Goal: Obtain resource: Obtain resource

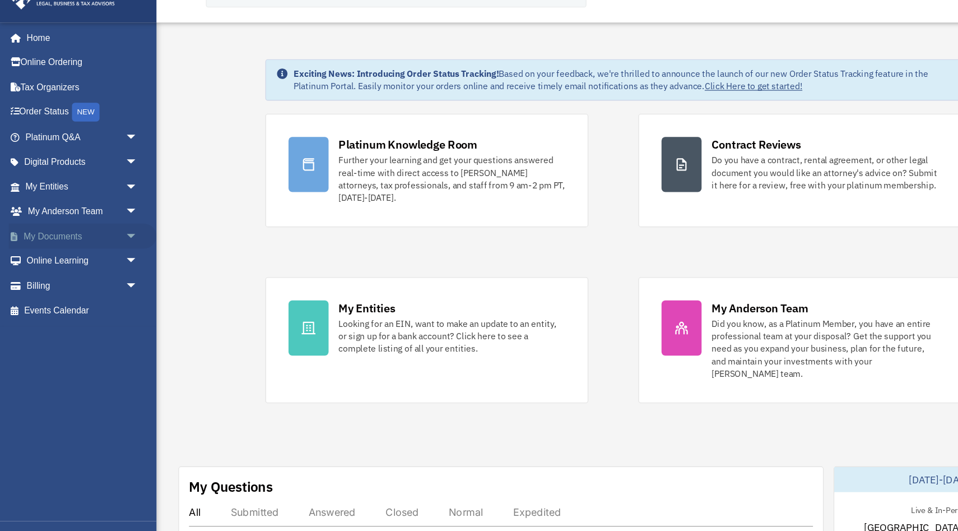
click at [67, 238] on link "My Documents arrow_drop_down" at bounding box center [74, 238] width 132 height 22
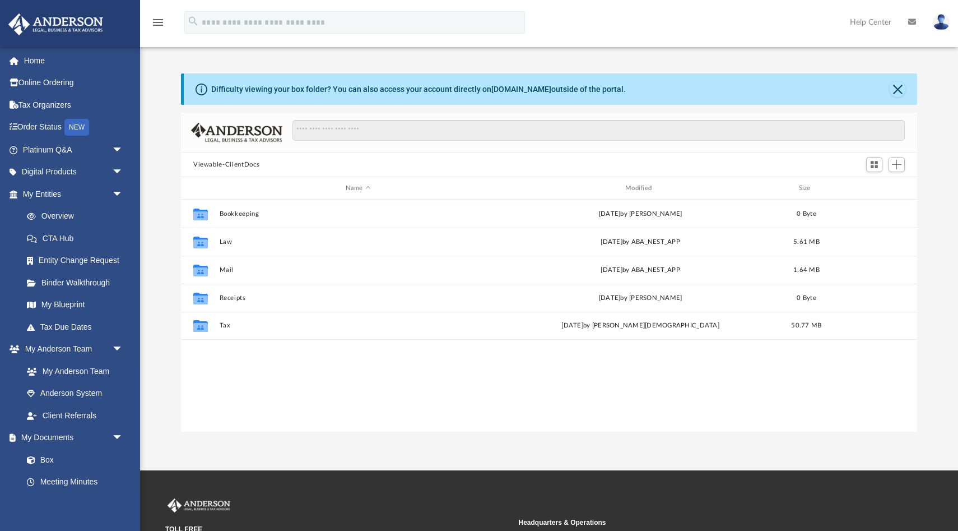
scroll to position [254, 736]
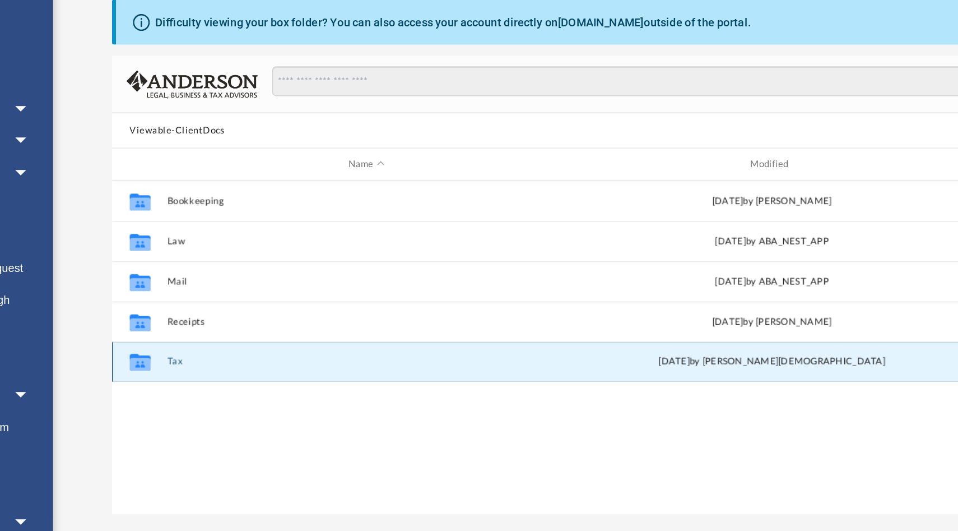
click at [223, 322] on button "Tax" at bounding box center [358, 325] width 277 height 7
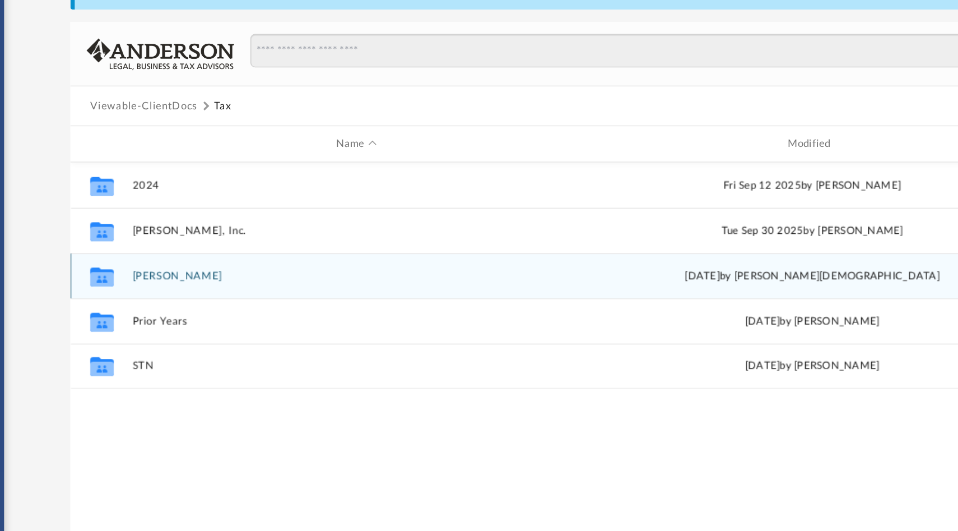
click at [236, 269] on button "Kuym Lee, Eui" at bounding box center [358, 269] width 277 height 7
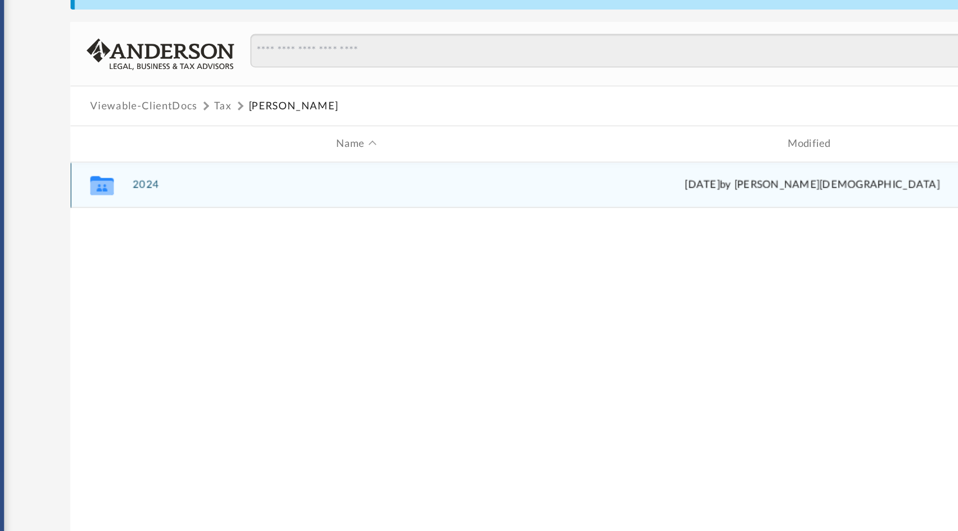
click at [226, 210] on button "2024" at bounding box center [358, 213] width 277 height 7
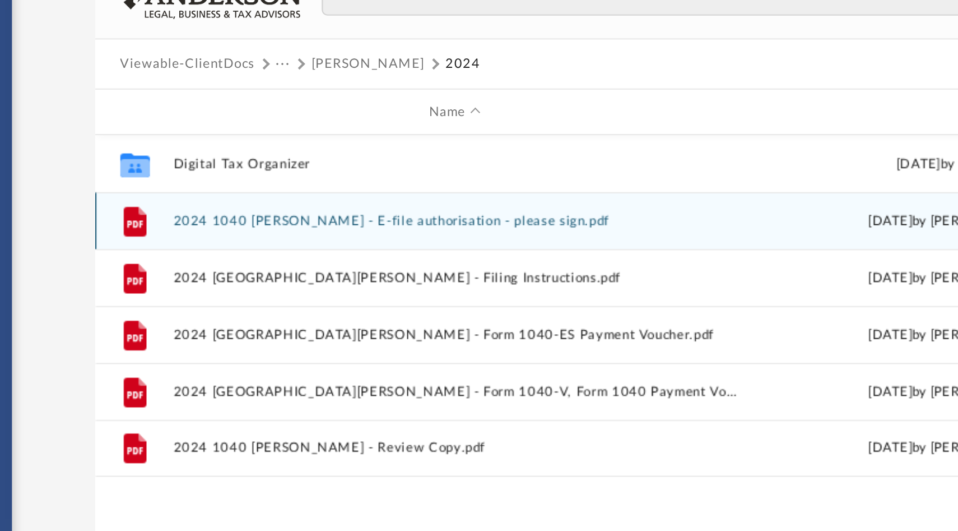
click at [244, 240] on button "2024 1040 Kuym Lee, Eui - E-file authorisation - please sign.pdf" at bounding box center [358, 241] width 277 height 7
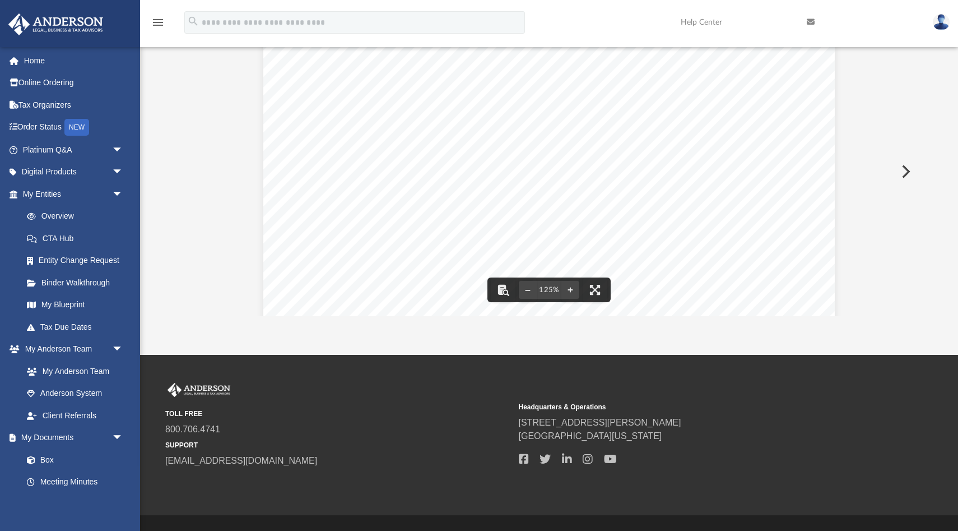
scroll to position [328, 0]
click at [907, 170] on button "Preview" at bounding box center [904, 171] width 25 height 31
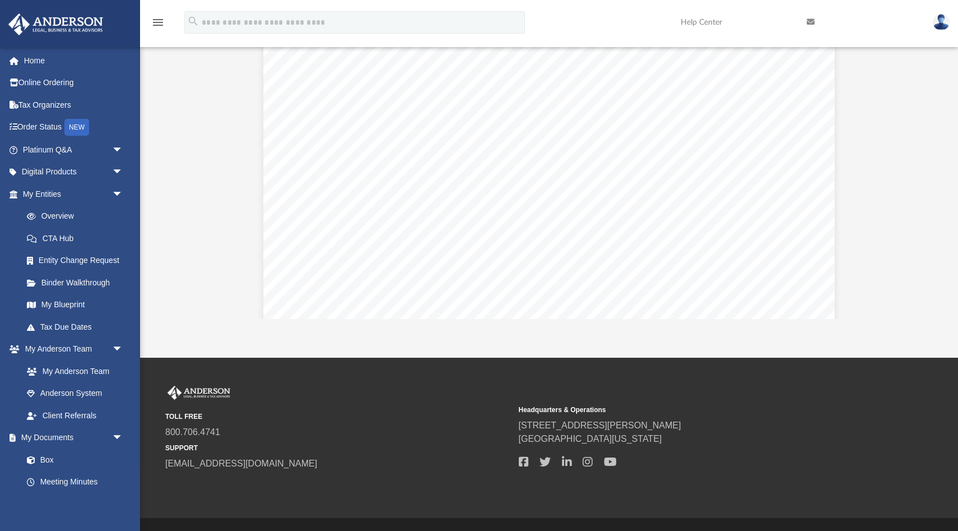
scroll to position [0, 0]
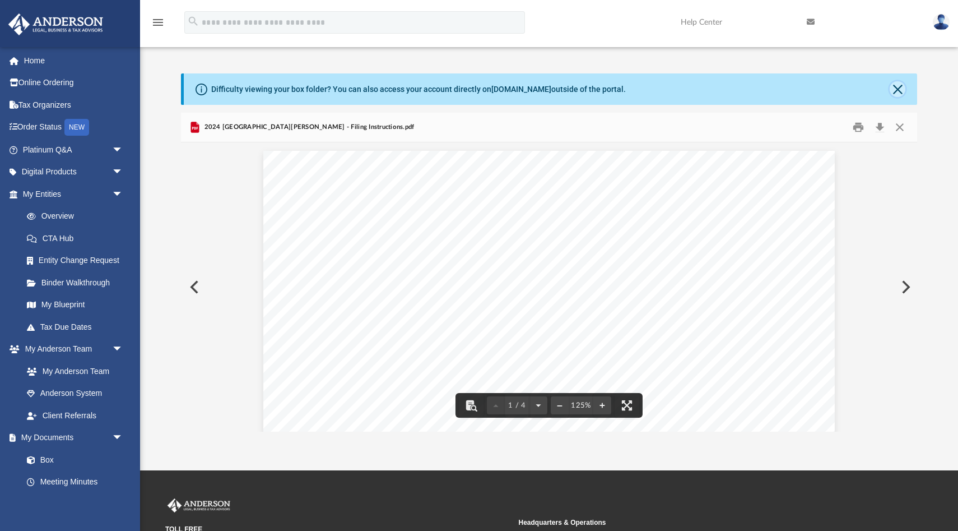
click at [894, 88] on button "Close" at bounding box center [898, 89] width 16 height 16
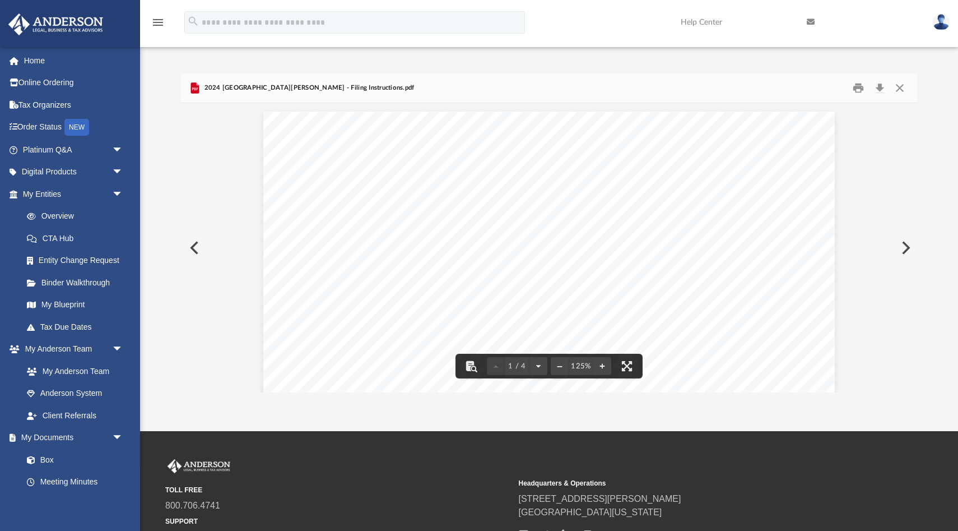
click at [908, 242] on button "Preview" at bounding box center [904, 247] width 25 height 31
click at [902, 83] on button "Close" at bounding box center [900, 88] width 20 height 17
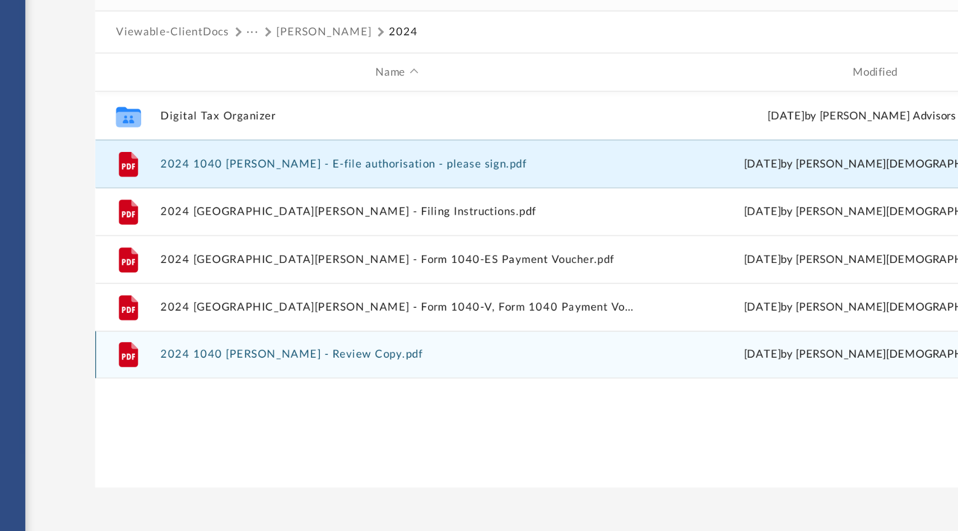
click at [272, 315] on button "2024 1040 Kuym Lee, Eui - Review Copy.pdf" at bounding box center [358, 313] width 277 height 7
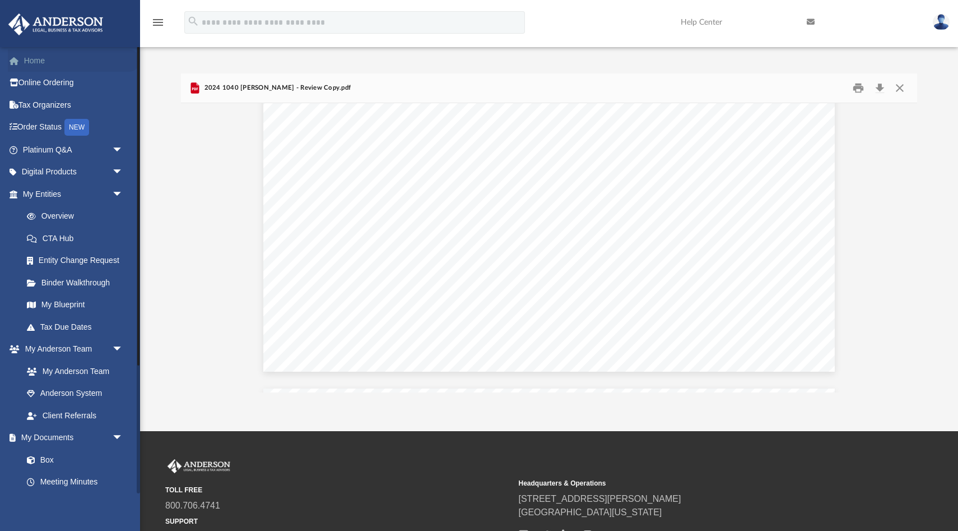
click at [50, 64] on link "Home" at bounding box center [74, 60] width 132 height 22
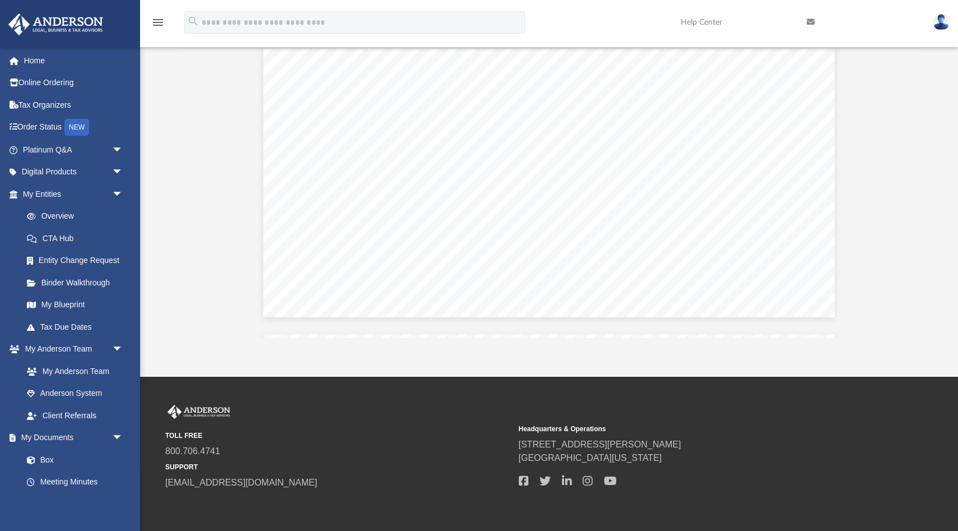
scroll to position [100, 0]
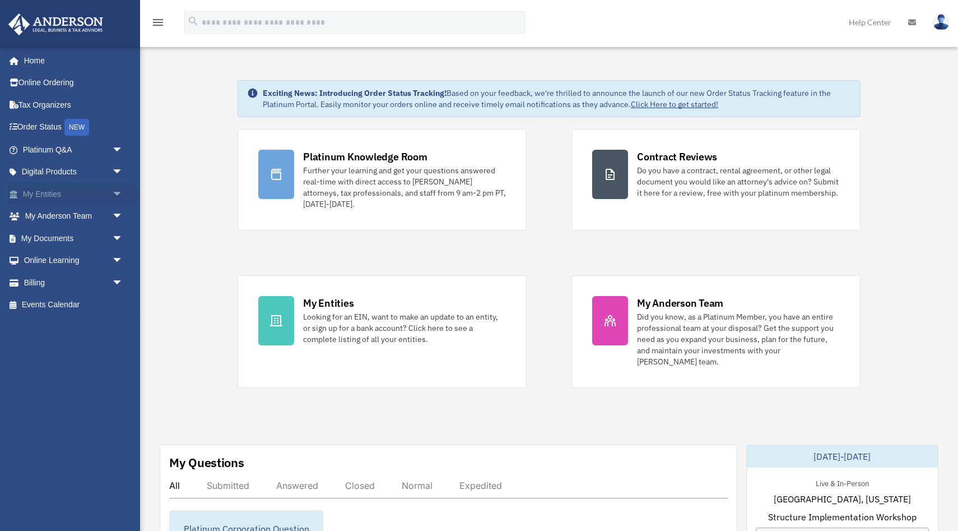
click at [55, 196] on link "My Entities arrow_drop_down" at bounding box center [74, 194] width 132 height 22
click at [60, 243] on link "My Documents arrow_drop_down" at bounding box center [74, 238] width 132 height 22
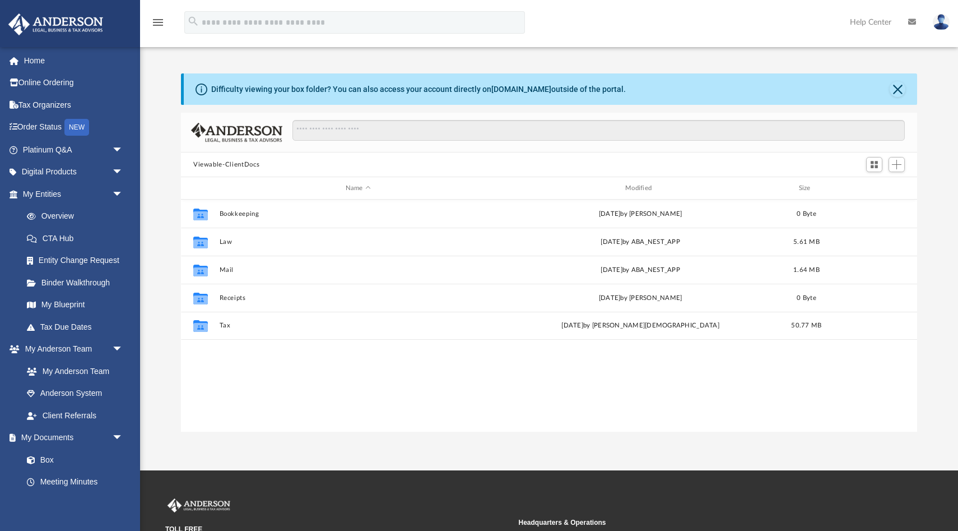
scroll to position [254, 736]
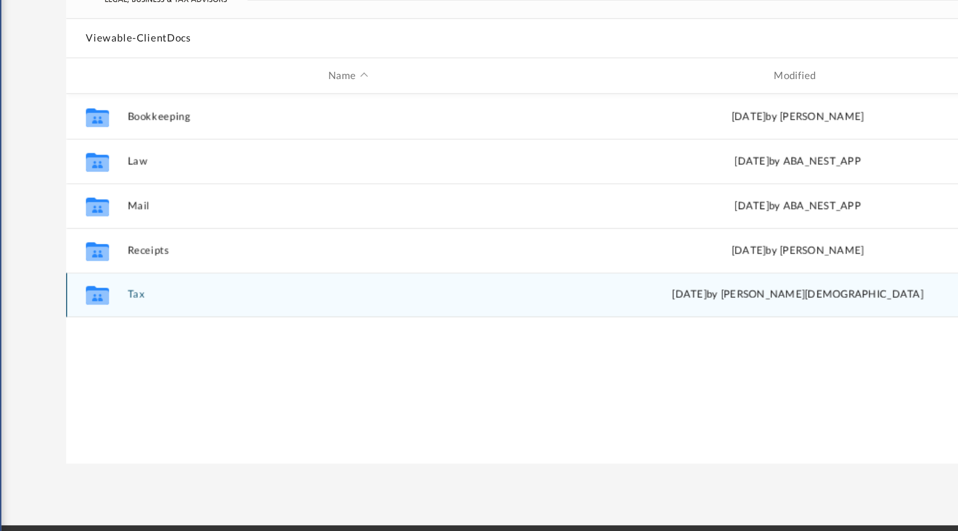
click at [283, 320] on div "Collaborated Folder Tax [DATE] by [PERSON_NAME] 50.77 MB" at bounding box center [549, 326] width 736 height 28
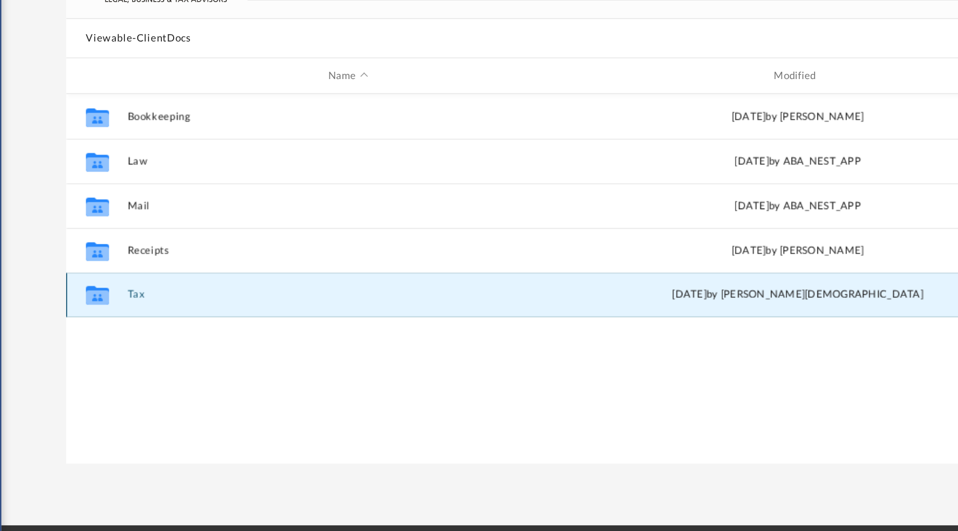
click at [224, 323] on button "Tax" at bounding box center [358, 325] width 277 height 7
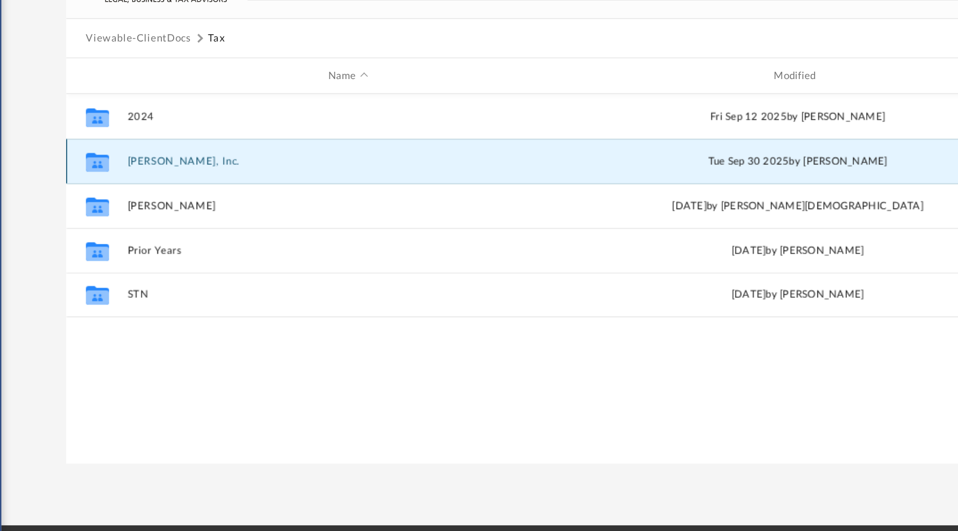
click at [255, 244] on button "[PERSON_NAME], Inc." at bounding box center [358, 241] width 277 height 7
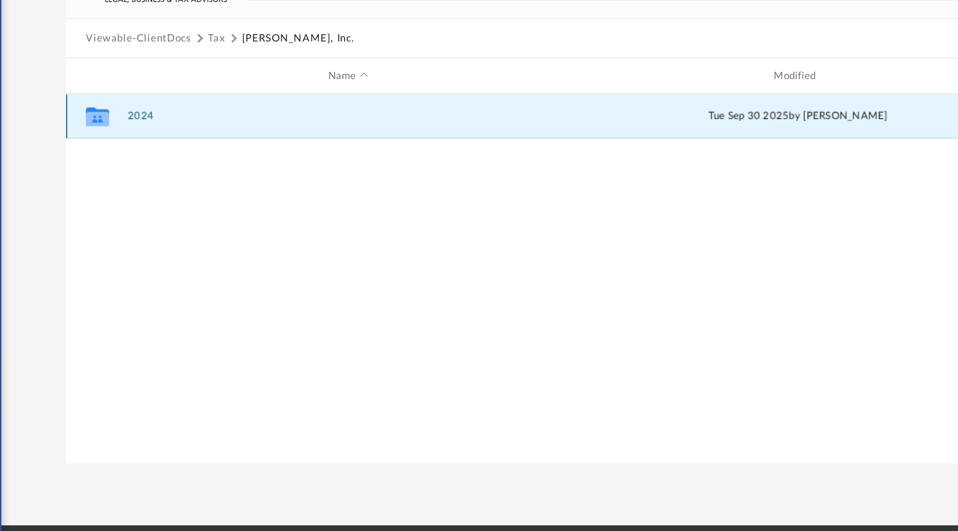
click at [254, 211] on button "2024" at bounding box center [358, 213] width 277 height 7
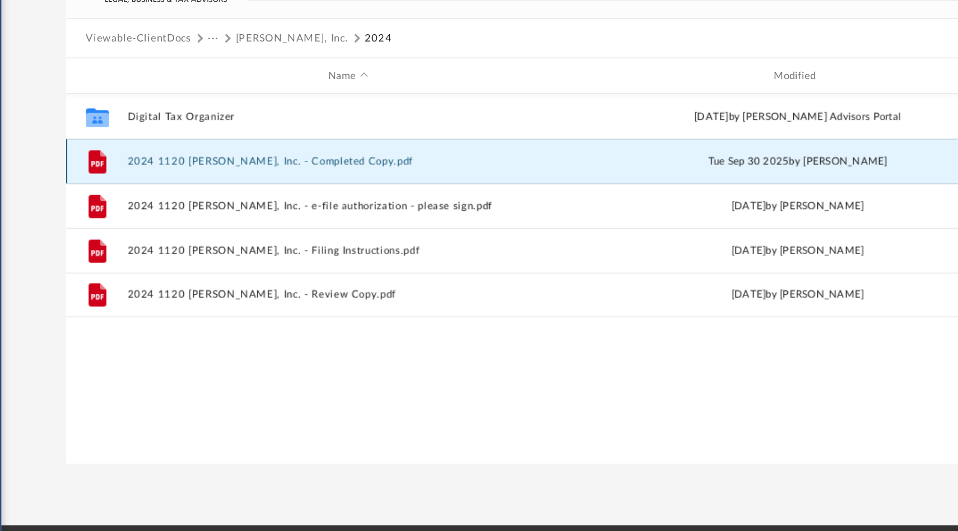
click at [279, 242] on button "2024 1120 [PERSON_NAME], Inc. - Completed Copy.pdf" at bounding box center [358, 241] width 277 height 7
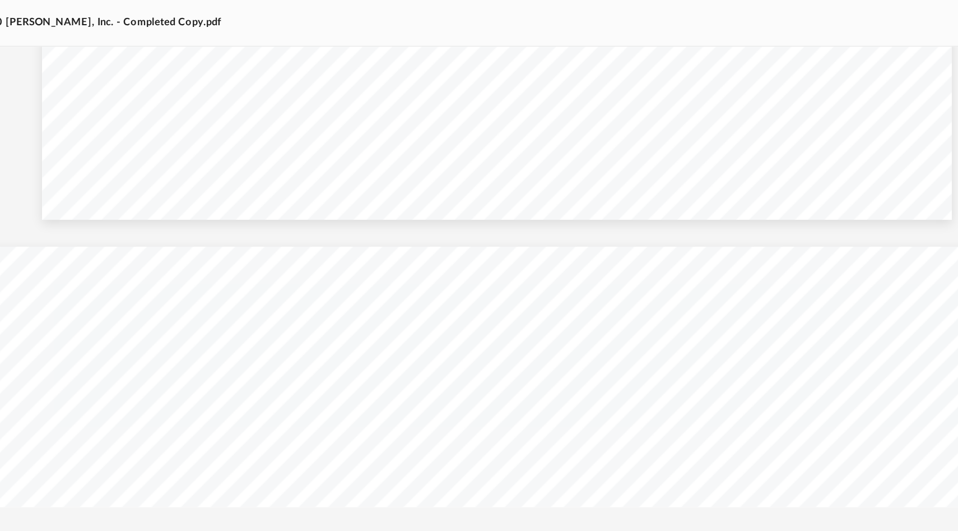
scroll to position [13329, 0]
